Goal: Information Seeking & Learning: Check status

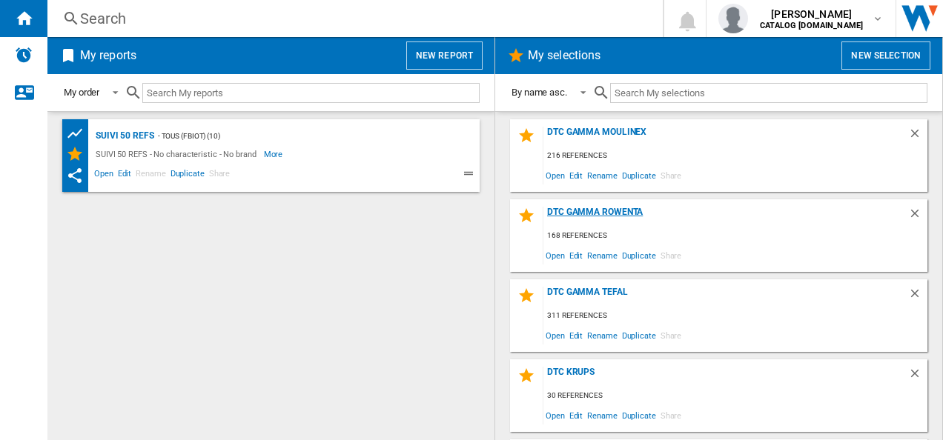
click at [581, 216] on div "DTC Gamma Rowenta" at bounding box center [725, 217] width 365 height 20
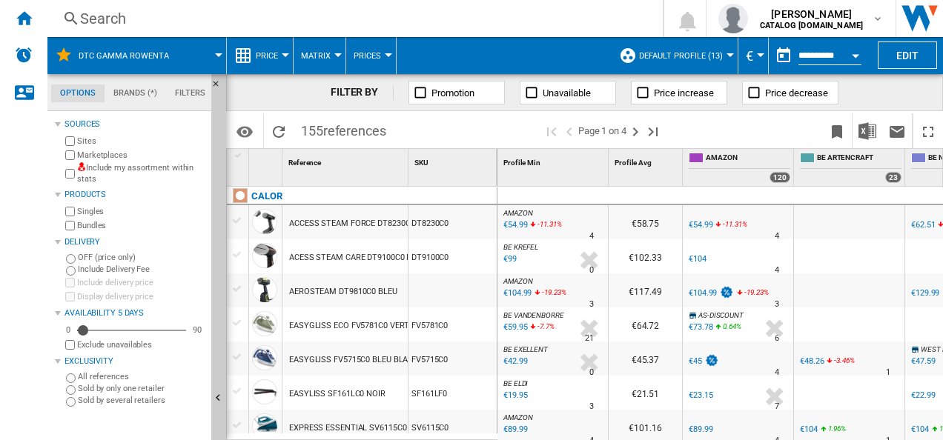
click at [109, 16] on div "Search" at bounding box center [352, 18] width 544 height 21
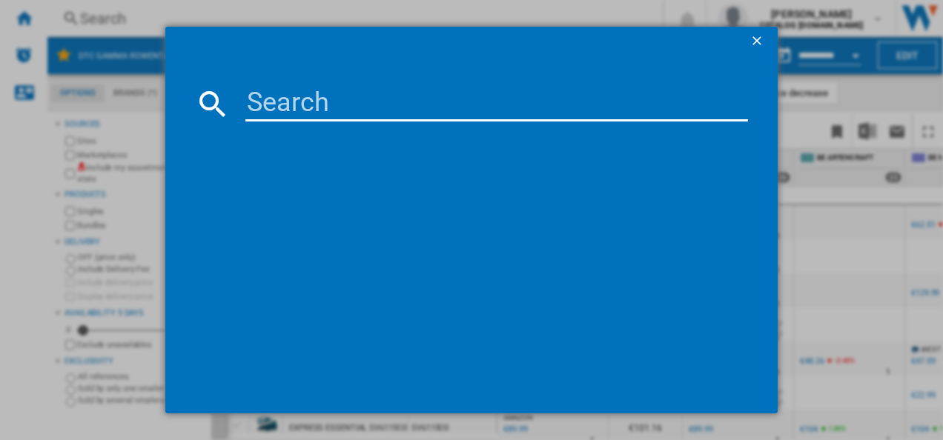
click at [266, 112] on input at bounding box center [496, 104] width 503 height 36
type input "gz5037"
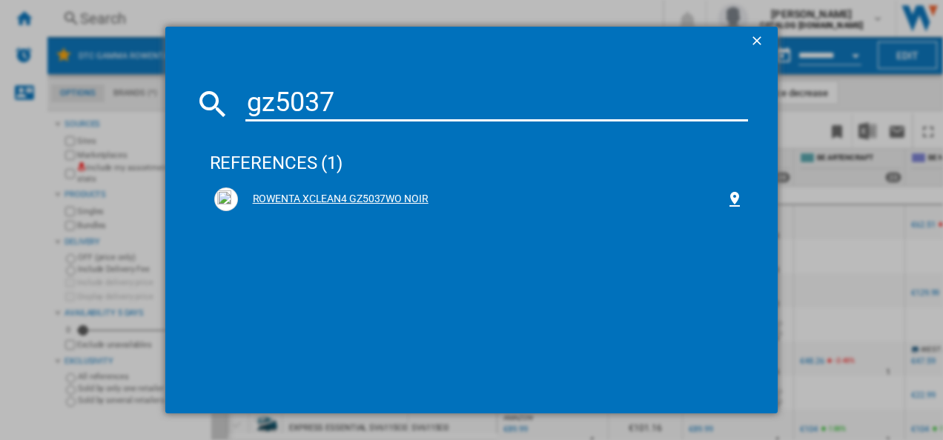
click at [293, 205] on div "ROWENTA XCLEAN4 GZ5037WO NOIR" at bounding box center [482, 199] width 489 height 15
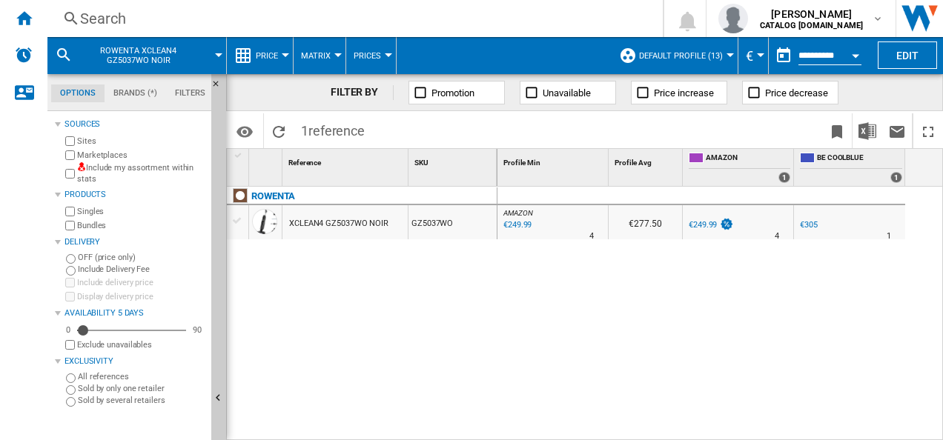
click at [670, 51] on span "Default profile (13)" at bounding box center [681, 56] width 84 height 10
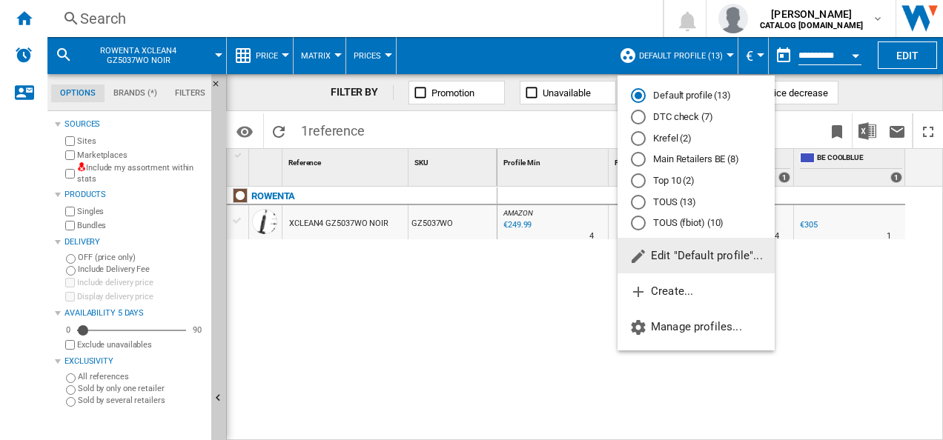
click at [672, 120] on md-radio-button "DTC check (7)" at bounding box center [696, 117] width 130 height 14
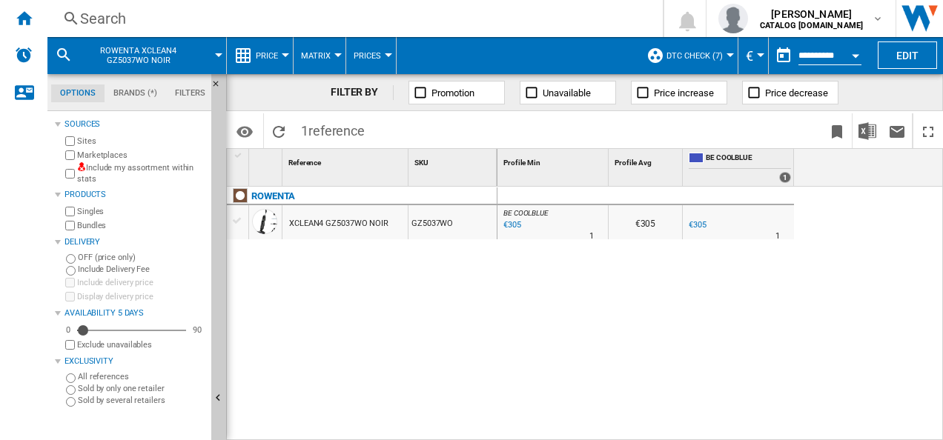
click at [107, 154] on label "Marketplaces" at bounding box center [141, 155] width 128 height 11
click at [679, 58] on span "DTC check (7)" at bounding box center [694, 56] width 56 height 10
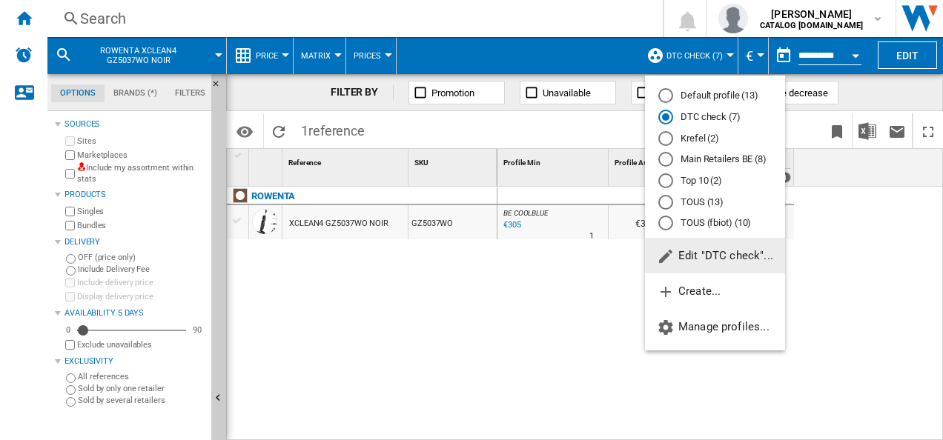
click at [666, 99] on div "Default profile (13)" at bounding box center [665, 95] width 15 height 15
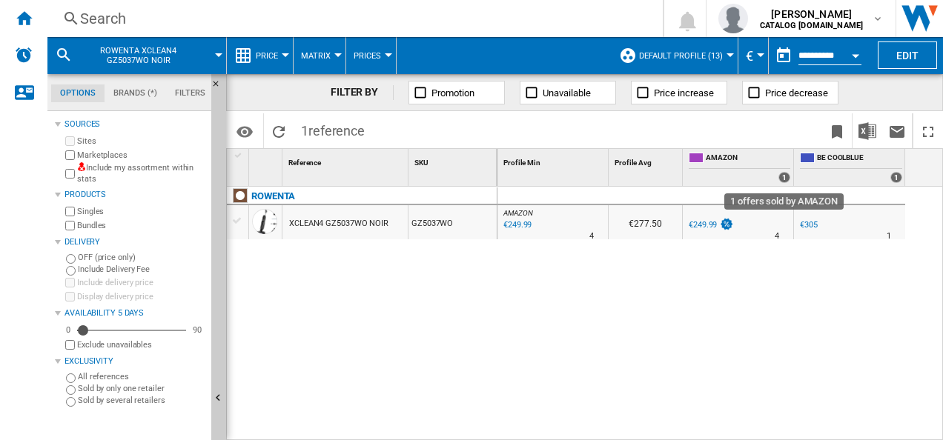
click at [784, 173] on div "1" at bounding box center [784, 177] width 12 height 11
click at [704, 58] on span "Default profile (13)" at bounding box center [681, 56] width 84 height 10
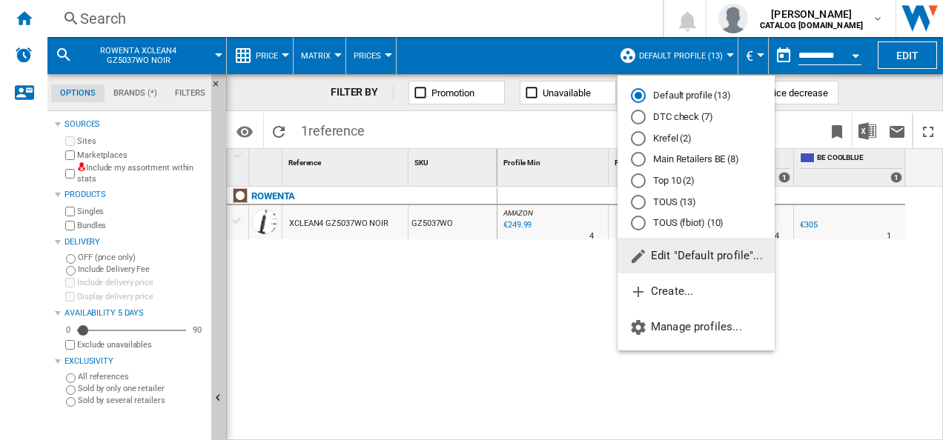
click at [683, 120] on md-radio-button "DTC check (7)" at bounding box center [696, 117] width 130 height 14
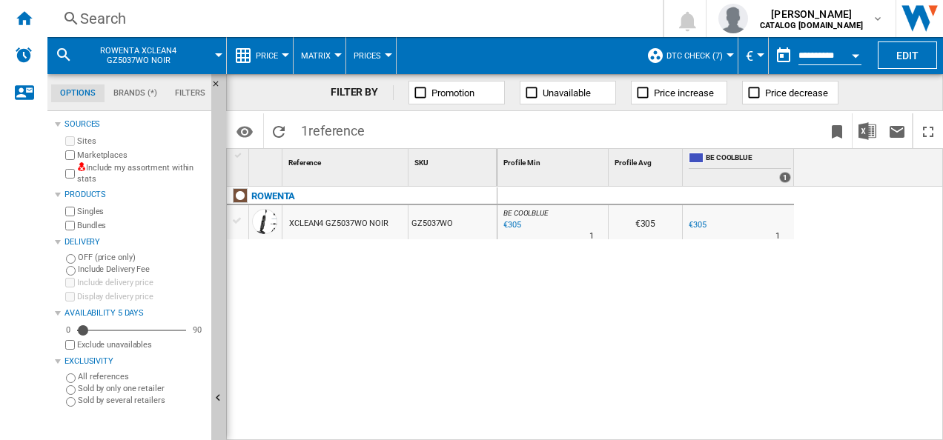
click at [702, 55] on span "DTC check (7)" at bounding box center [694, 56] width 56 height 10
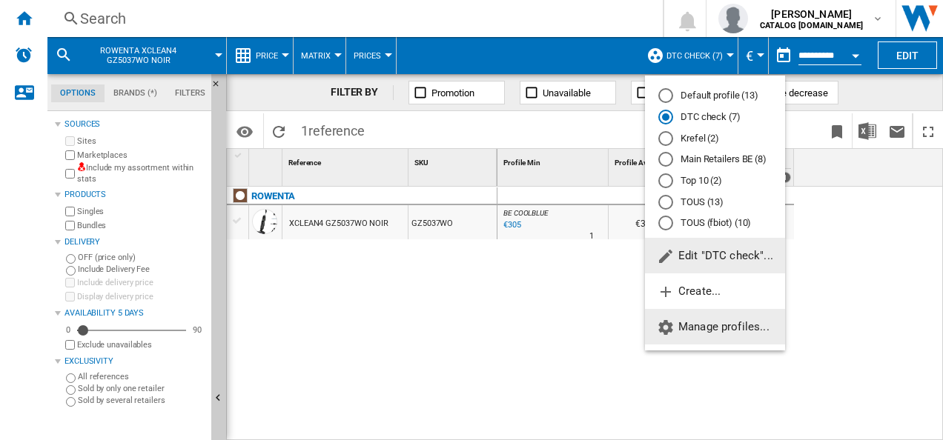
click at [744, 326] on span "Manage profiles..." at bounding box center [713, 326] width 113 height 13
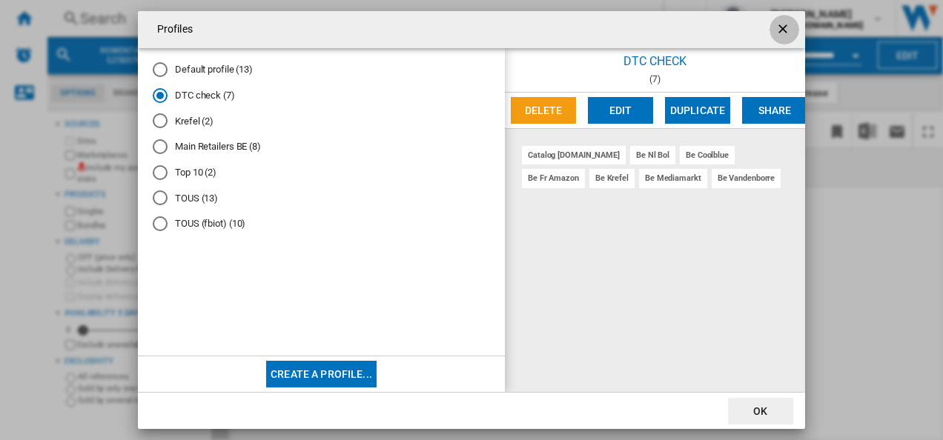
click at [786, 30] on ng-md-icon "getI18NText('BUTTONS.CLOSE_DIALOG')" at bounding box center [784, 30] width 18 height 18
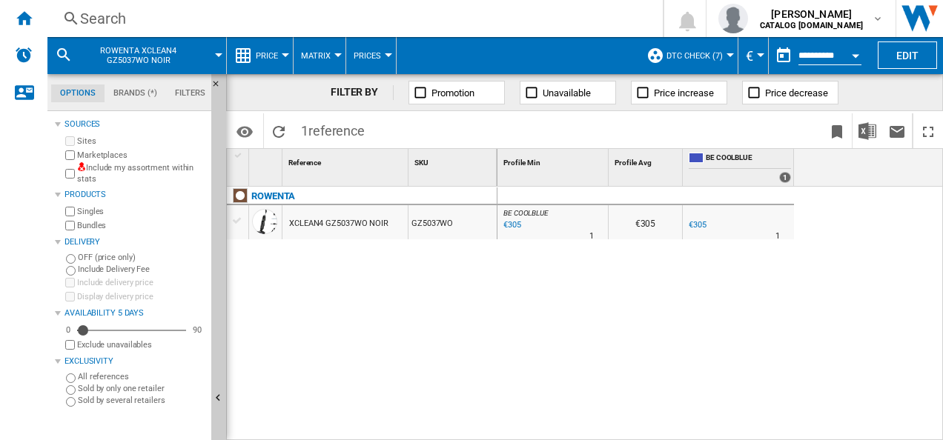
click at [910, 227] on div "BE COOLBLUE : BE FR COOLBLUE -1.0 % €305 % N/A 1 BE COOLBLUE : BE FR COOLBLUE €…" at bounding box center [720, 314] width 446 height 255
click at [701, 53] on span "DTC check (7)" at bounding box center [694, 56] width 56 height 10
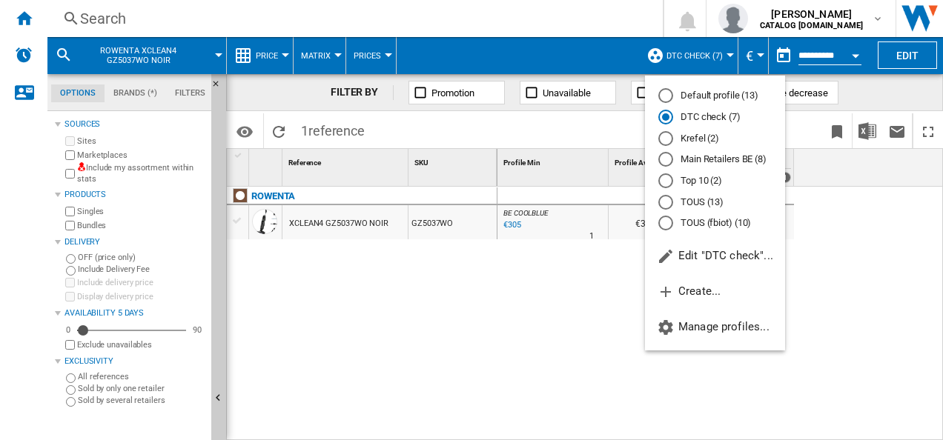
click at [695, 98] on md-radio-button "Default profile (13)" at bounding box center [714, 96] width 113 height 14
